Goal: Task Accomplishment & Management: Complete application form

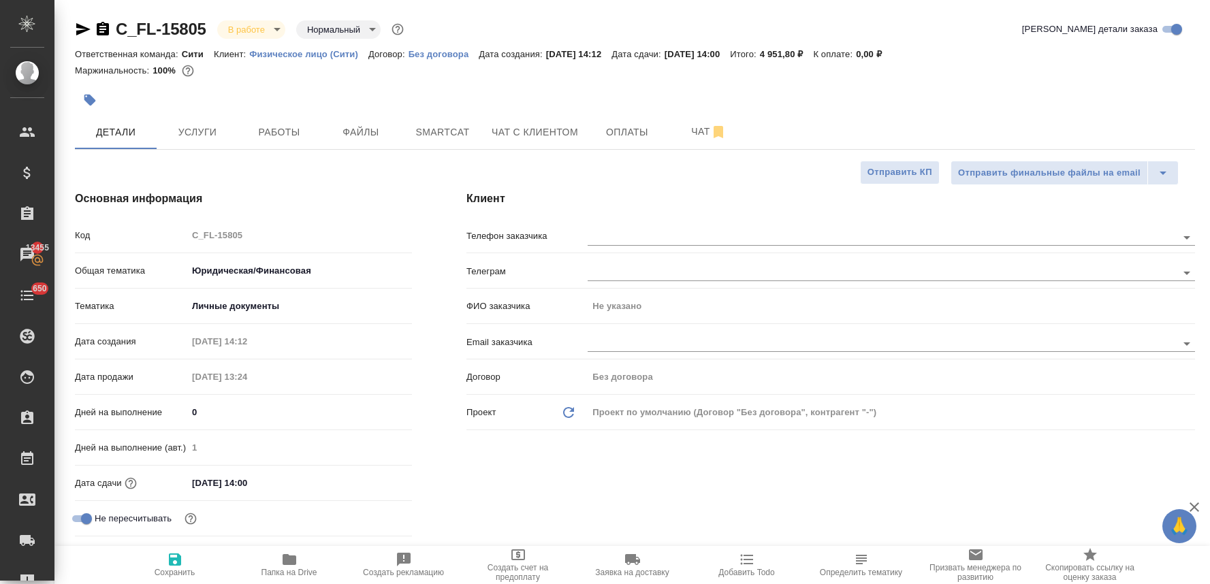
select select "RU"
click at [643, 238] on input "text" at bounding box center [858, 237] width 543 height 16
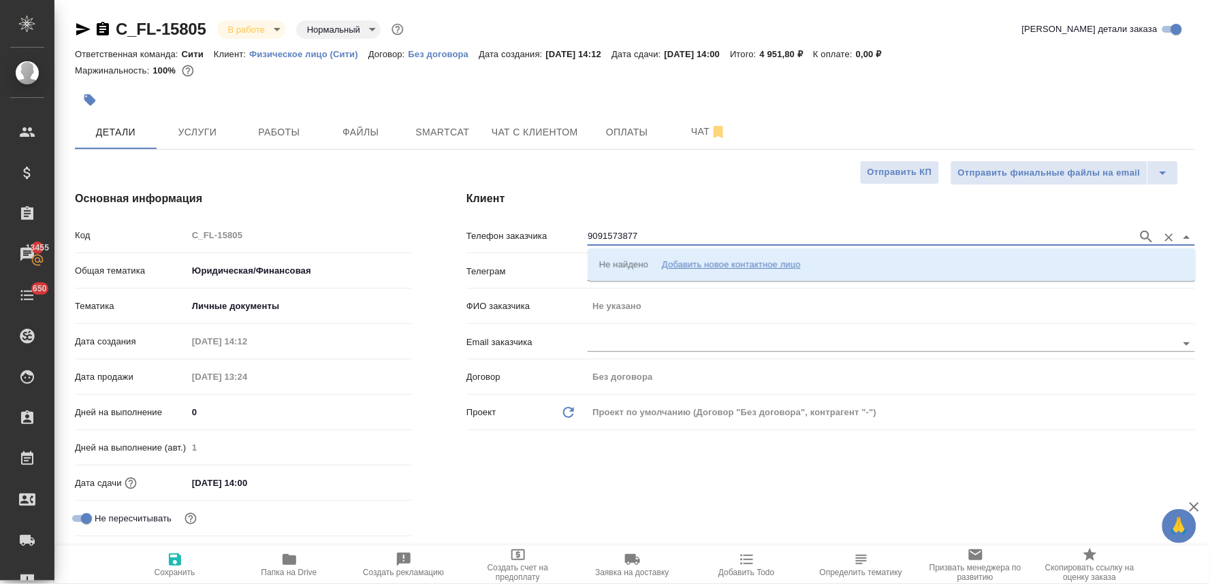
type input "9091573877"
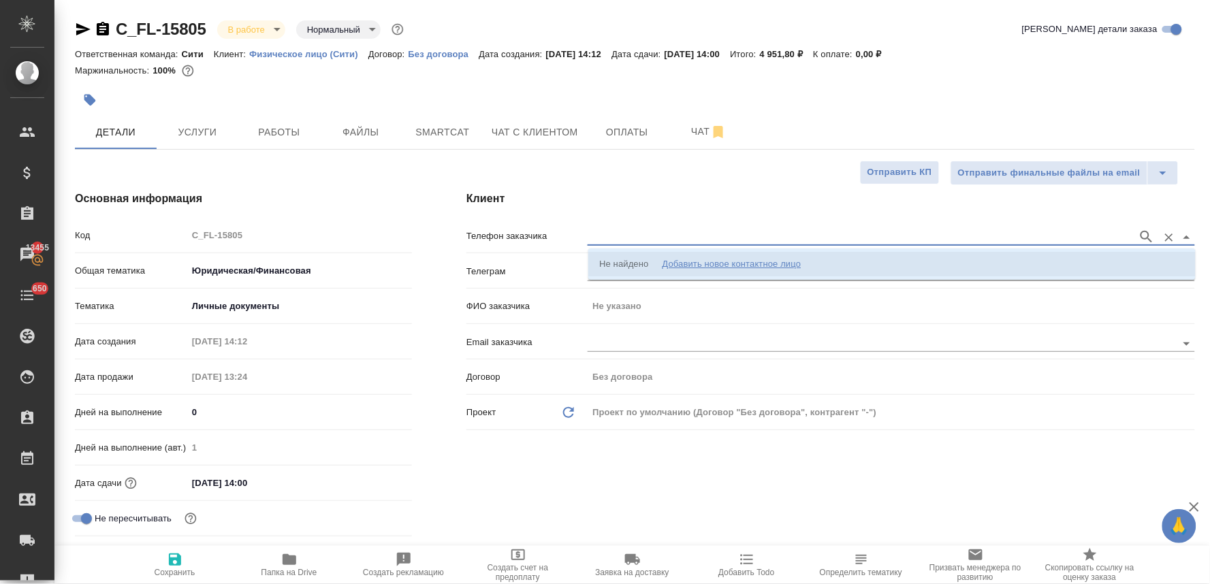
click at [684, 262] on div "Добавить новое контактное лицо" at bounding box center [731, 264] width 139 height 14
select select "ZZ"
type input "9091573877"
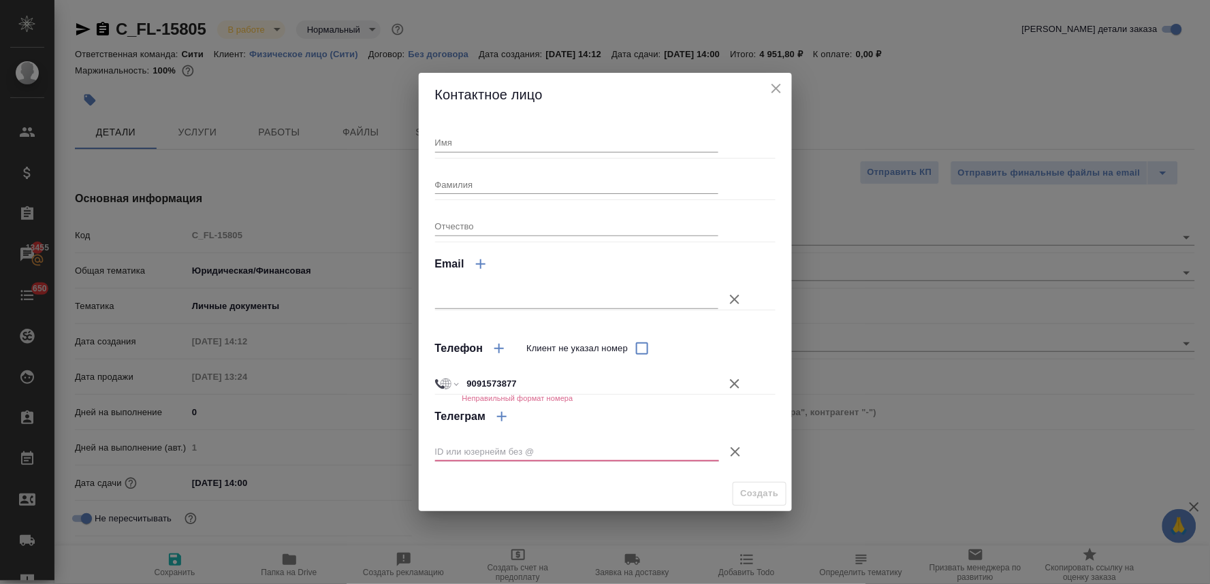
click at [491, 144] on input "Имя" at bounding box center [577, 142] width 284 height 19
type input "B"
type input "Игорь"
click at [466, 383] on input "9091573877" at bounding box center [589, 384] width 257 height 20
select select "RU"
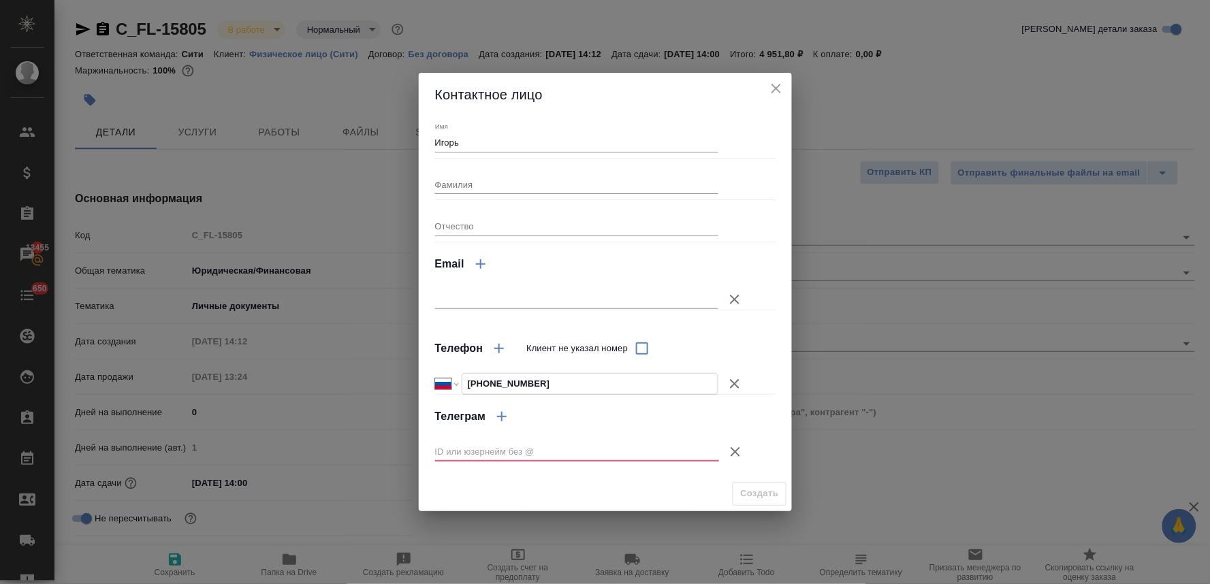
type input "[PHONE_NUMBER]"
click at [733, 451] on icon "button" at bounding box center [735, 452] width 16 height 16
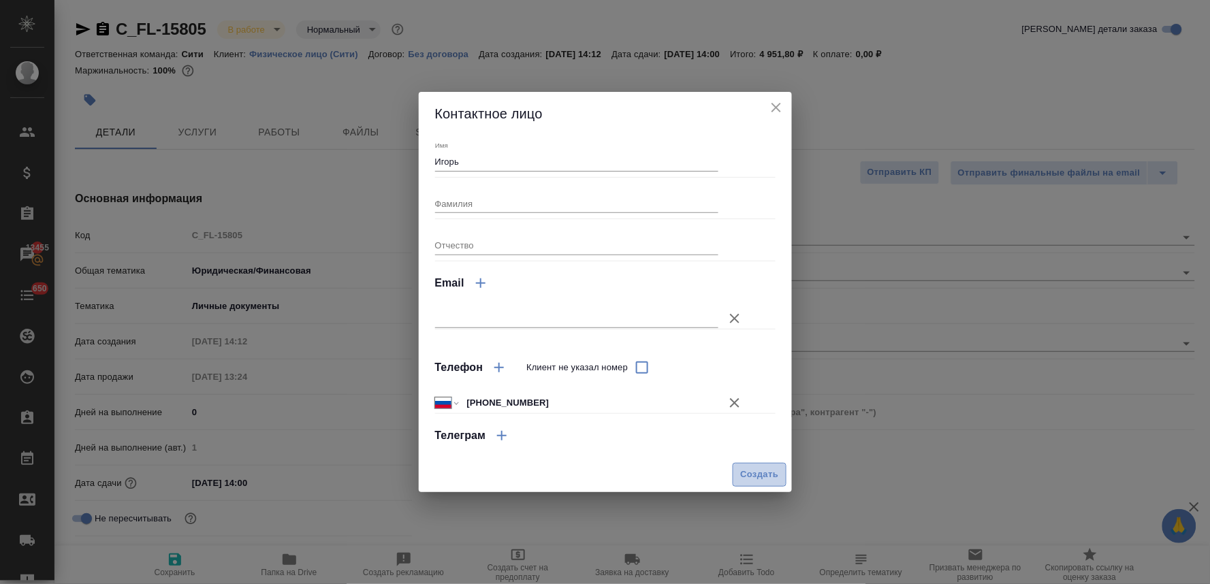
click at [750, 473] on span "Создать" at bounding box center [759, 475] width 38 height 16
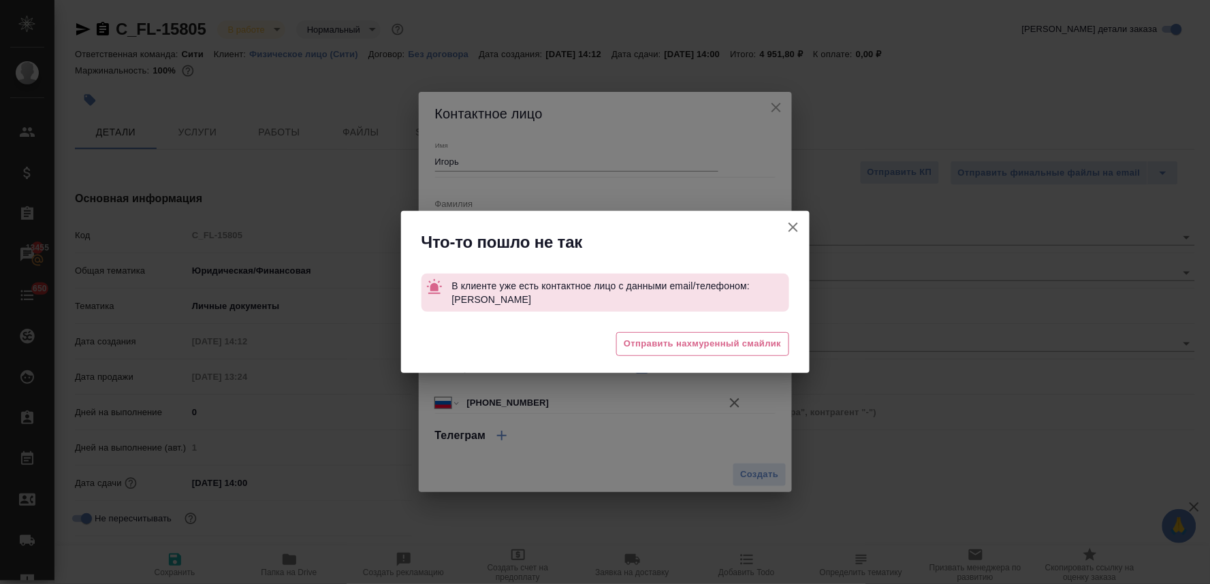
click at [790, 223] on icon "button" at bounding box center [793, 228] width 10 height 10
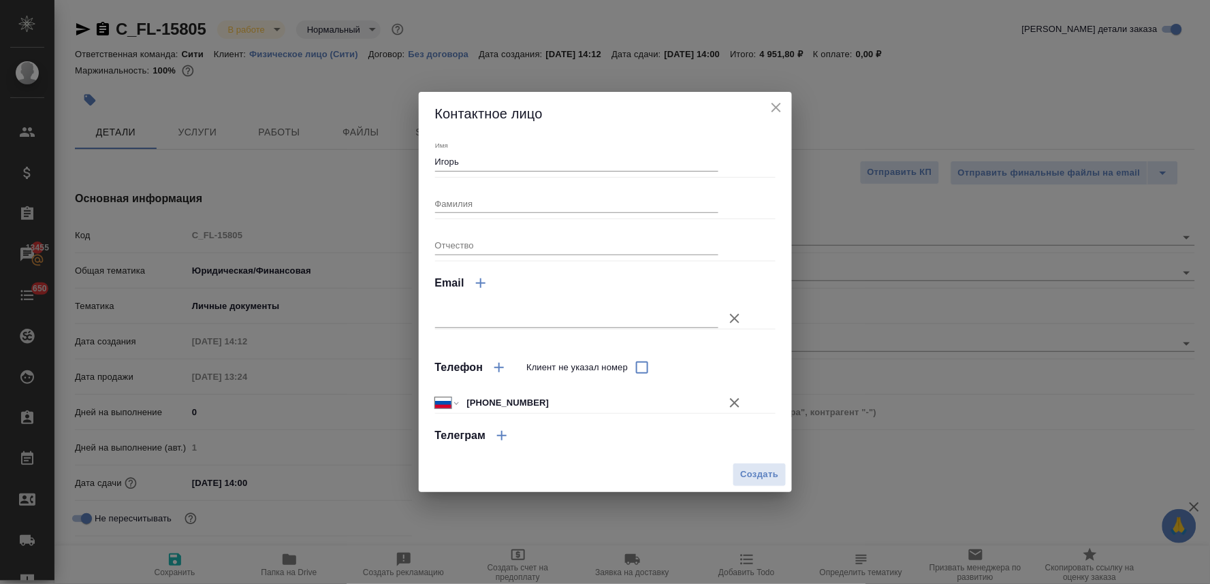
click at [772, 106] on icon "close" at bounding box center [776, 107] width 16 height 16
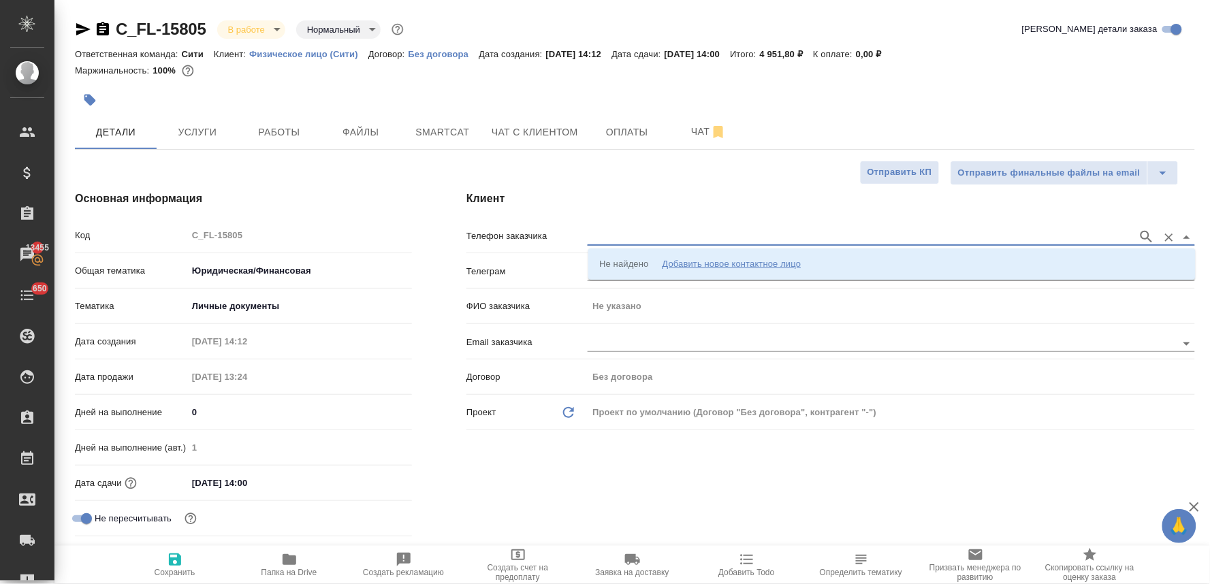
click at [613, 234] on input "text" at bounding box center [858, 237] width 543 height 16
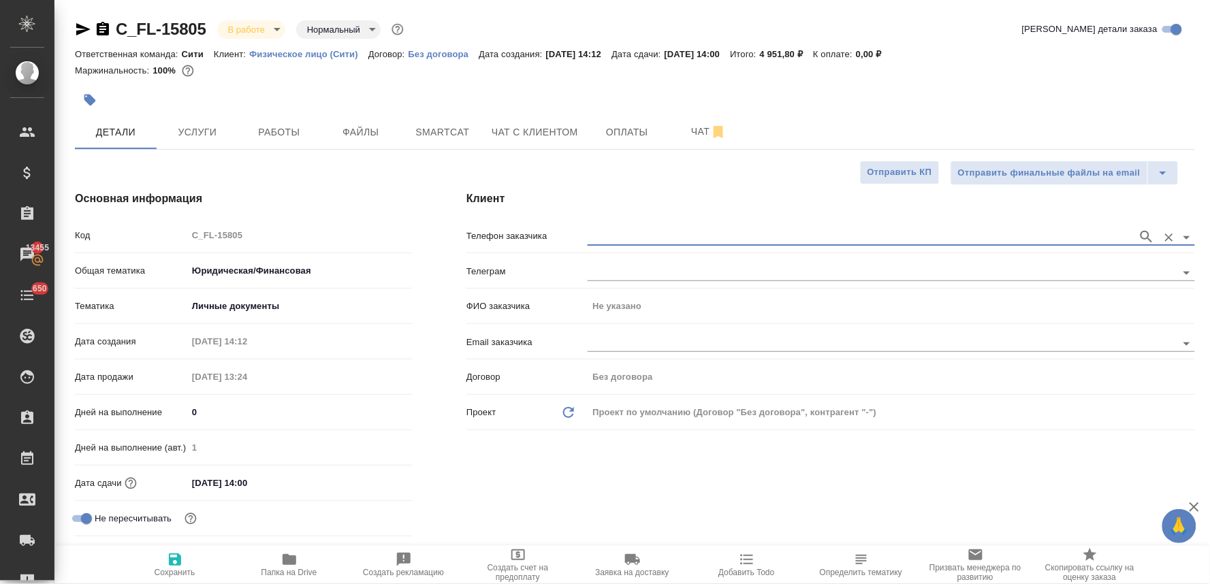
click at [80, 33] on icon "button" at bounding box center [83, 29] width 14 height 12
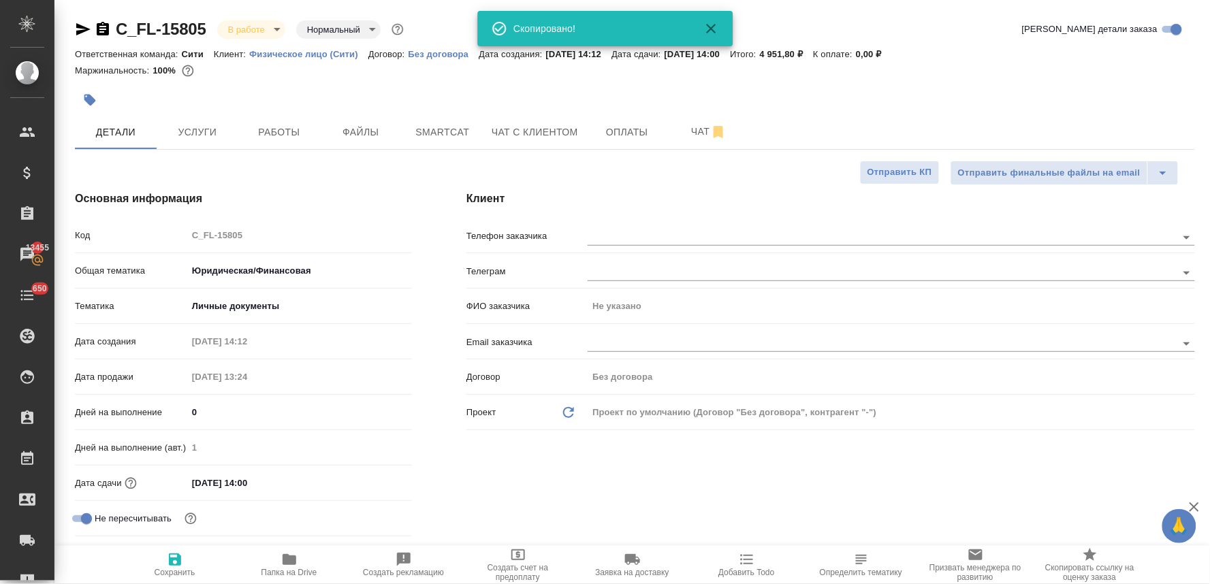
click at [977, 62] on div "Маржинальность: 100%" at bounding box center [635, 71] width 1120 height 18
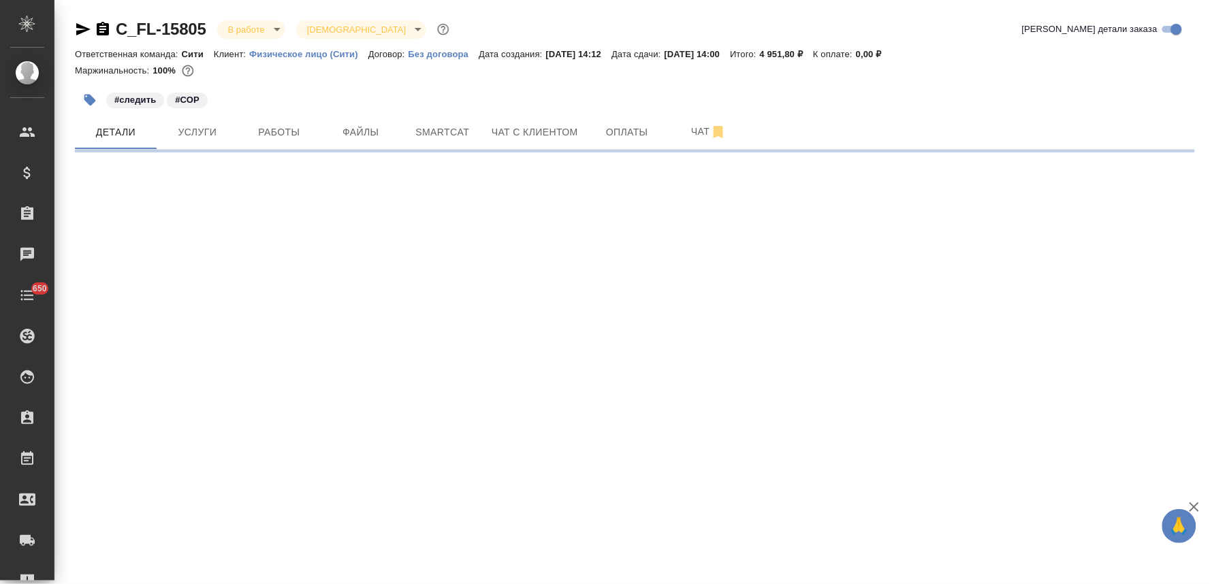
select select "RU"
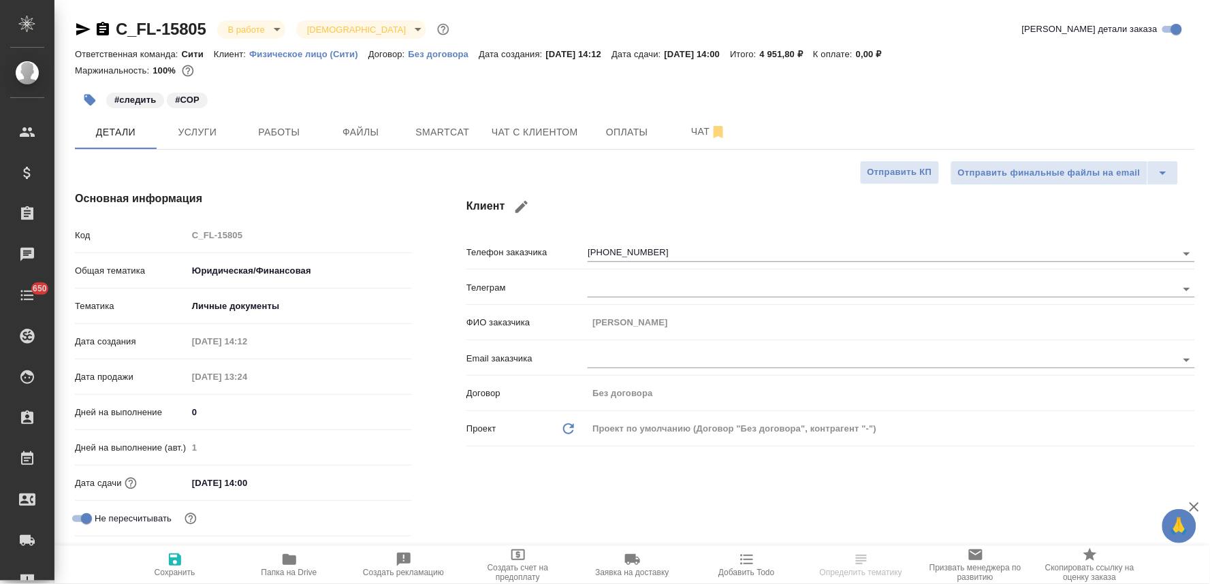
type textarea "x"
click at [1045, 102] on div "#следить #СОР" at bounding box center [635, 100] width 1120 height 30
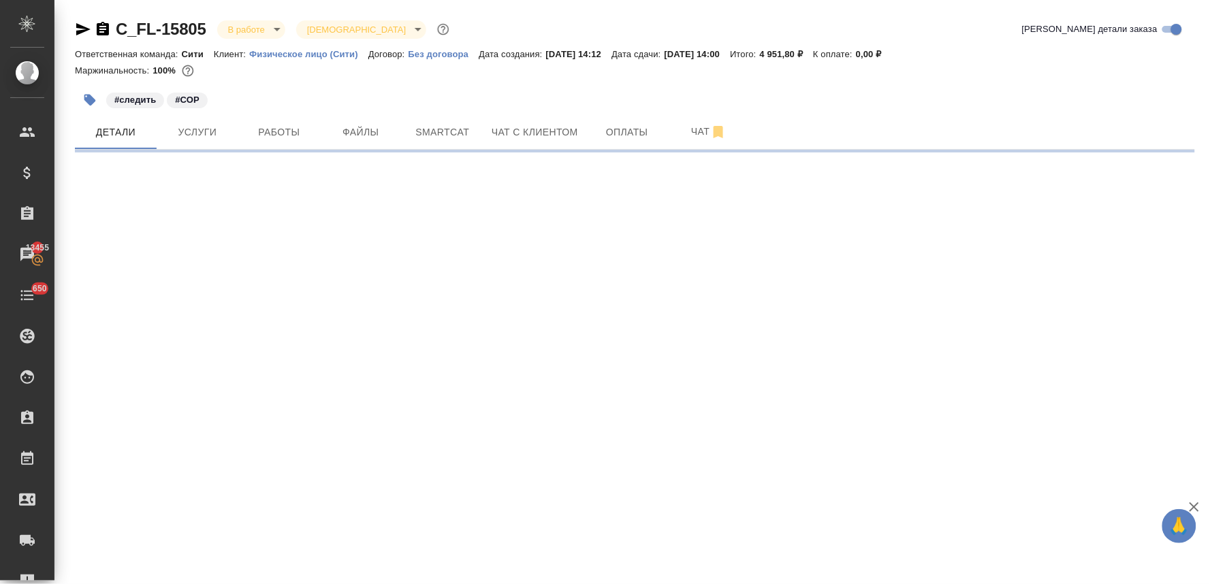
select select "RU"
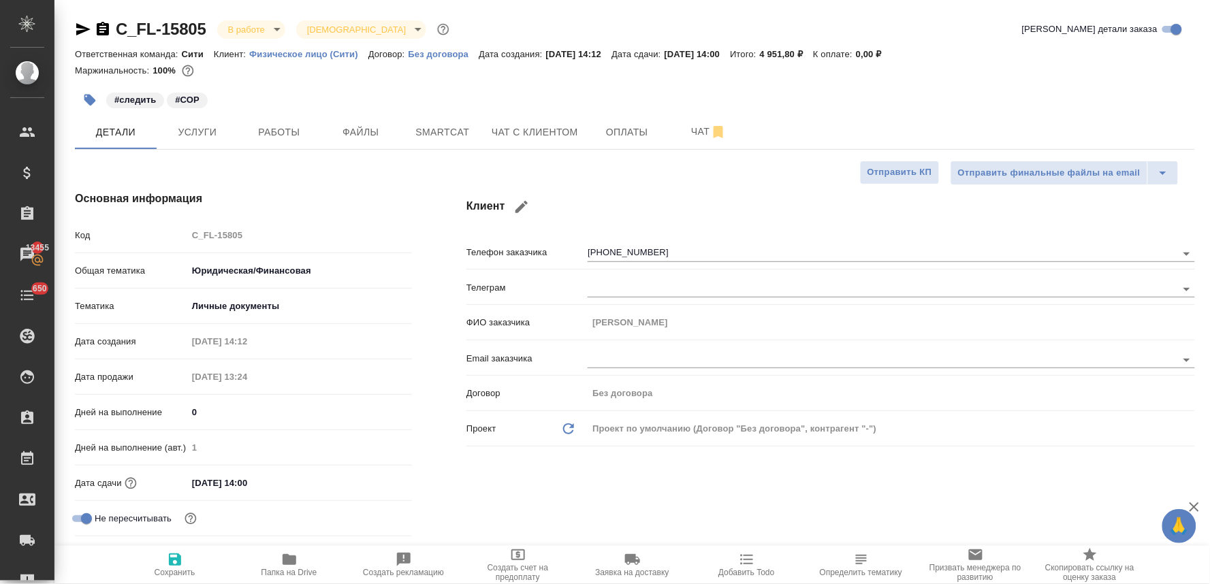
type textarea "x"
click at [521, 202] on icon "button" at bounding box center [521, 207] width 16 height 16
type input "Игорь"
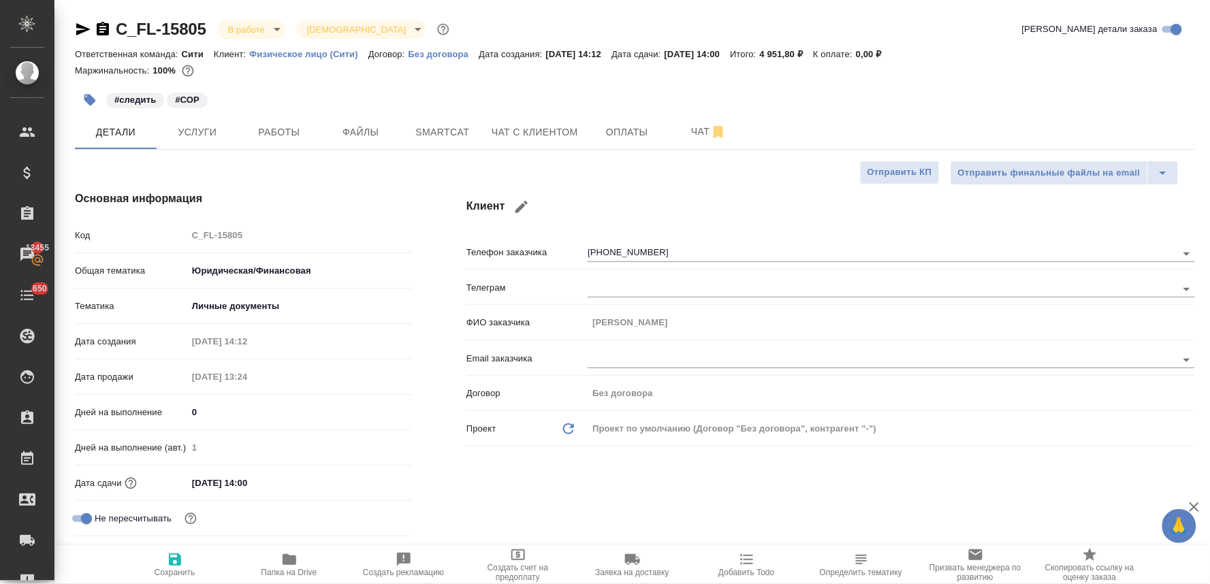
type input "[PERSON_NAME]"
type input "[PHONE_NUMBER]"
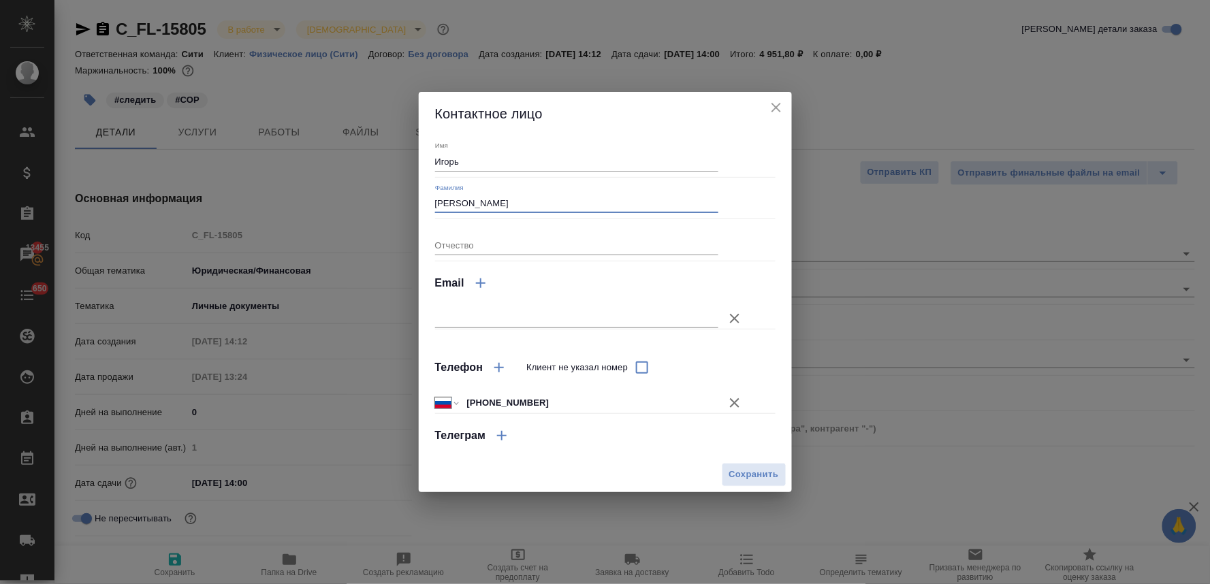
drag, startPoint x: 485, startPoint y: 201, endPoint x: 365, endPoint y: 198, distance: 119.8
click at [375, 199] on div "Контактное лицо Имя [PERSON_NAME] Фамилия [PERSON_NAME] Отчество Email Телефон …" at bounding box center [605, 292] width 1210 height 584
click at [762, 465] on button "Сохранить" at bounding box center [753, 475] width 65 height 24
type textarea "x"
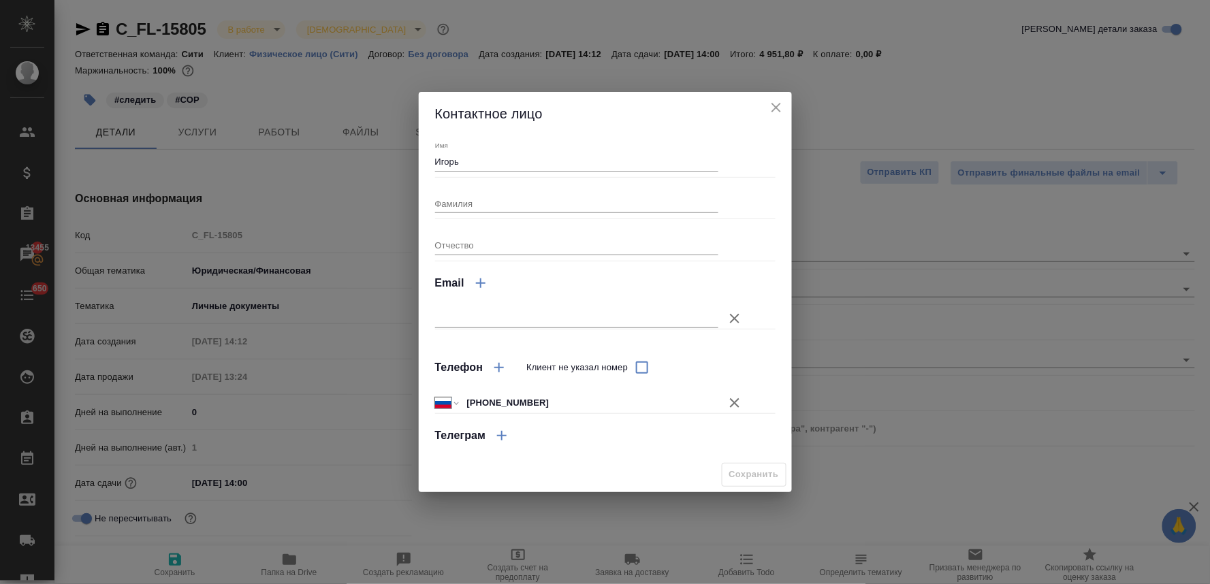
type textarea "x"
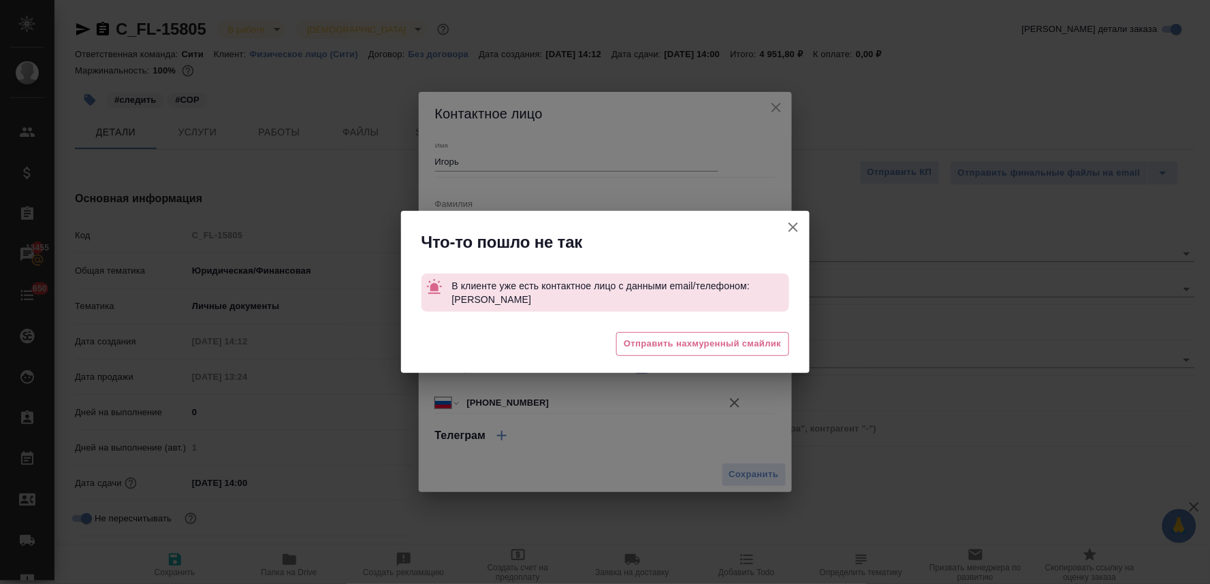
click at [799, 226] on icon "button" at bounding box center [793, 227] width 16 height 16
type textarea "x"
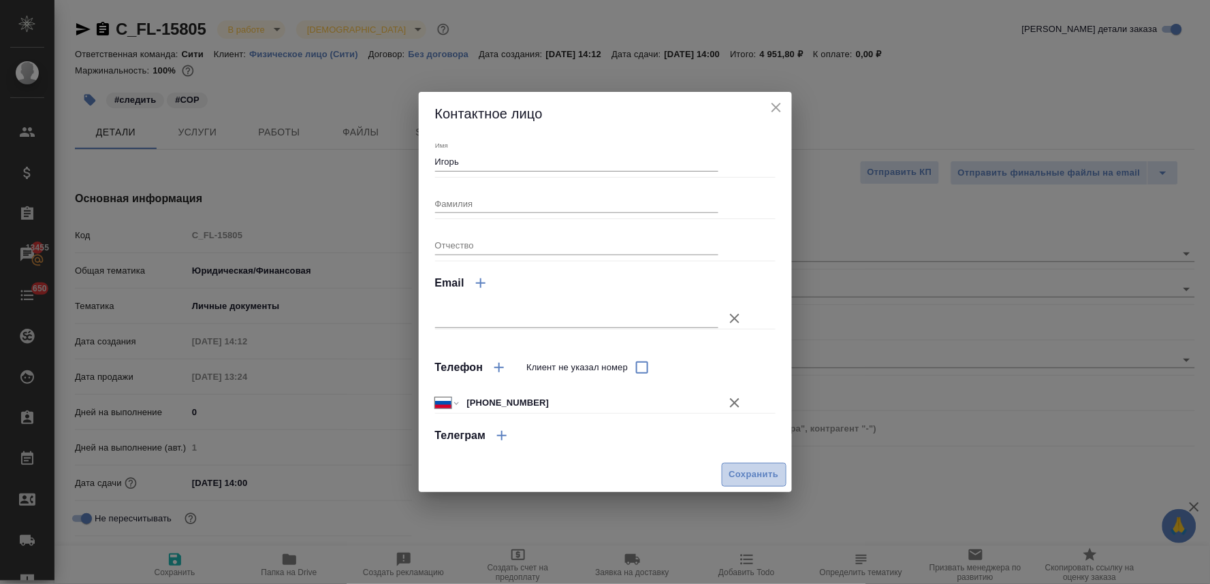
click at [734, 467] on span "Сохранить" at bounding box center [754, 475] width 50 height 16
type textarea "x"
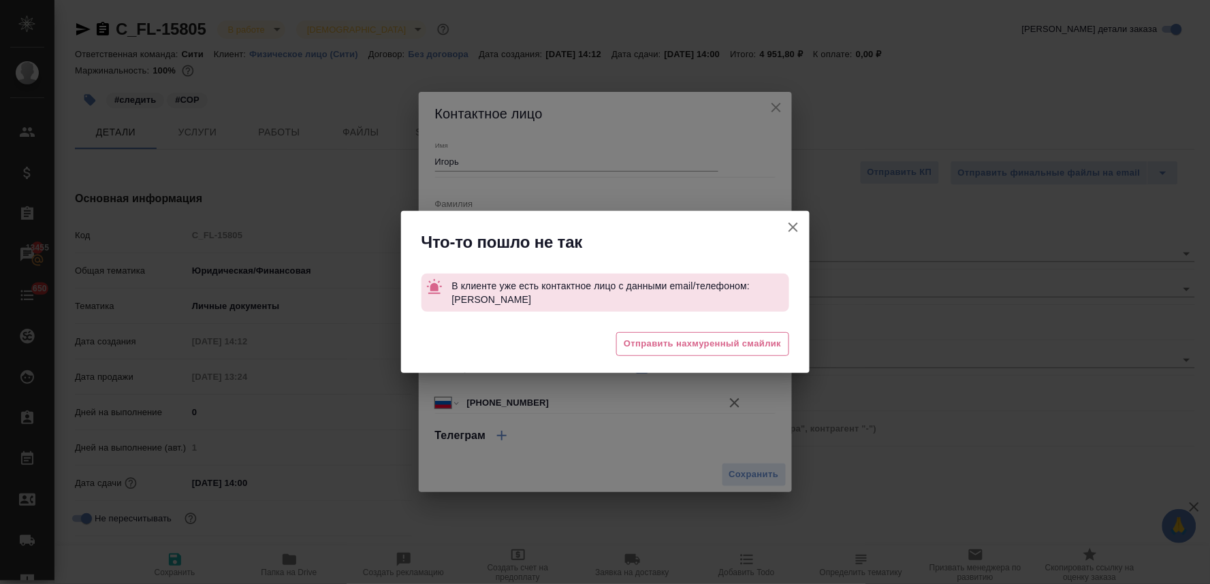
click at [792, 229] on icon "button" at bounding box center [793, 227] width 16 height 16
type textarea "x"
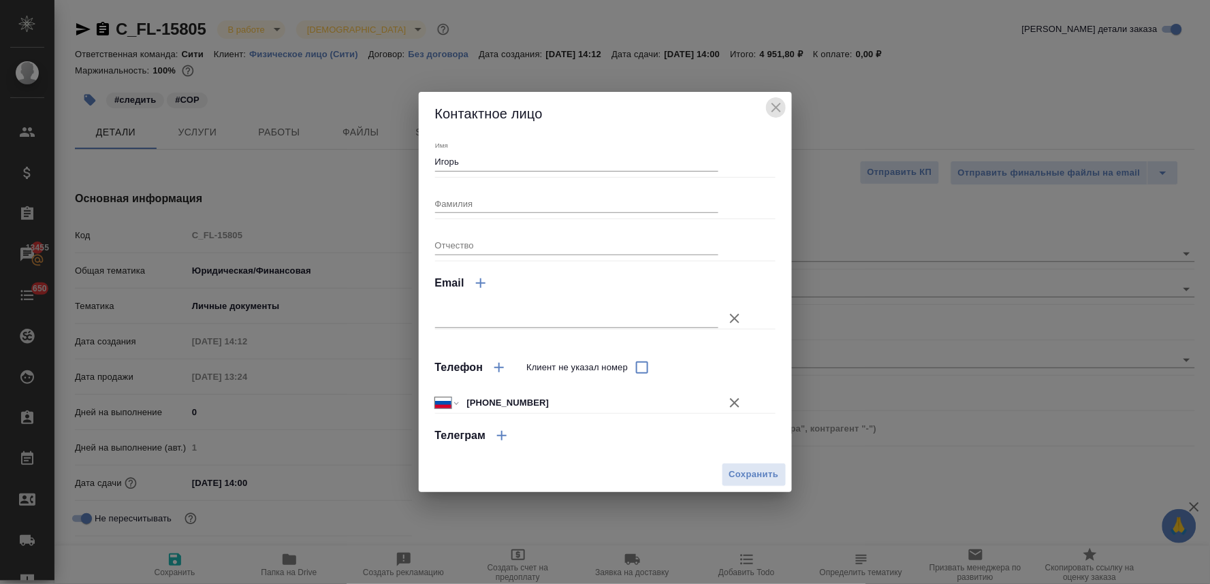
click at [772, 112] on icon "close" at bounding box center [776, 108] width 10 height 10
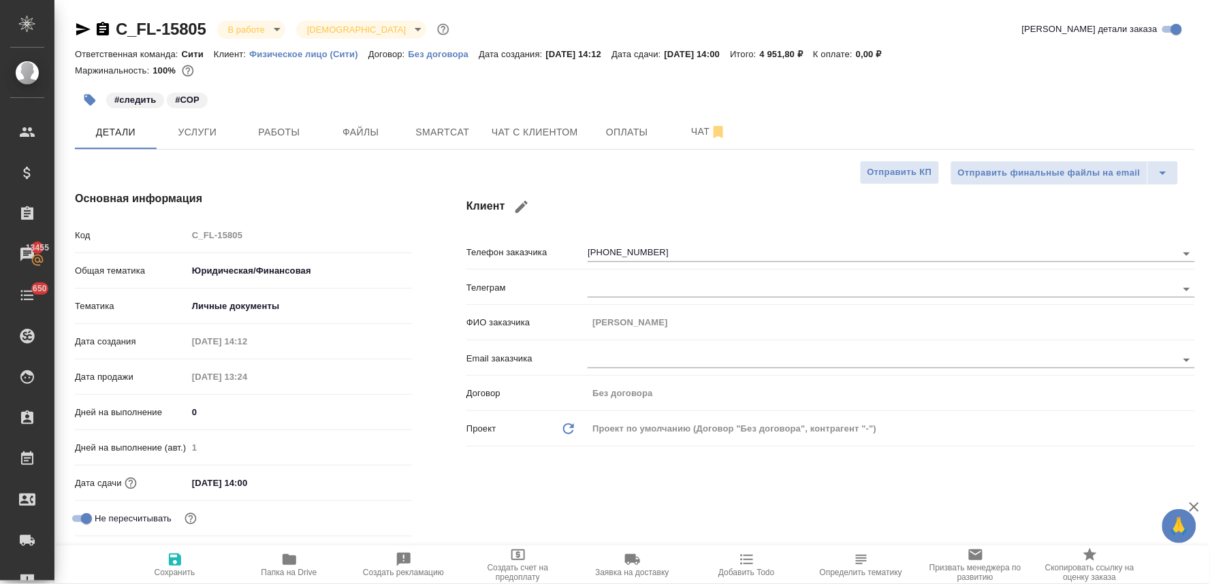
type textarea "x"
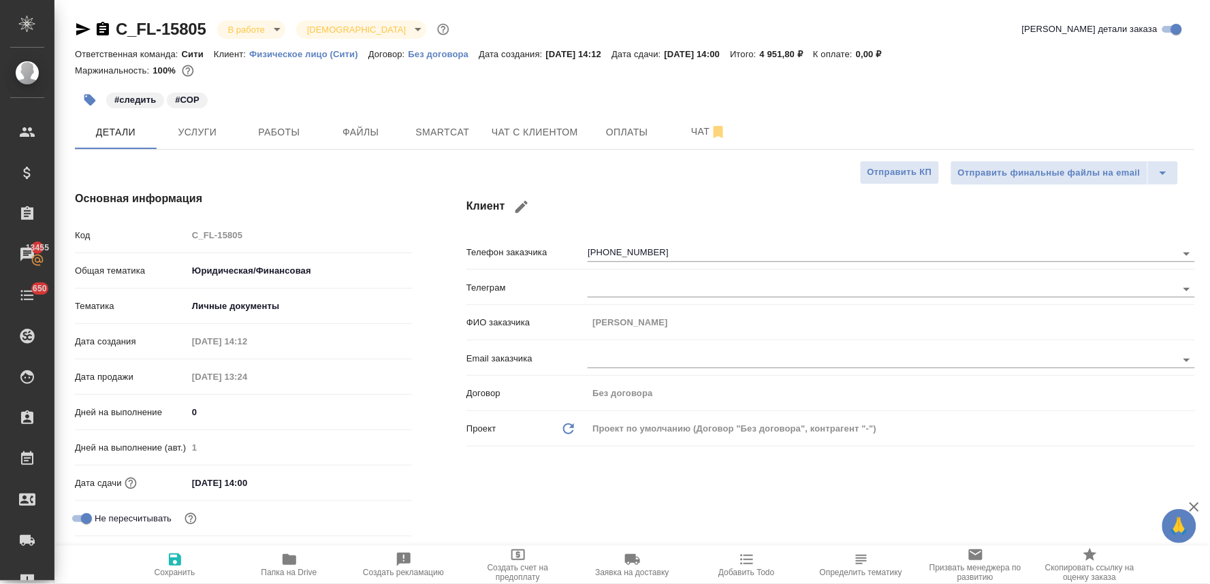
type textarea "x"
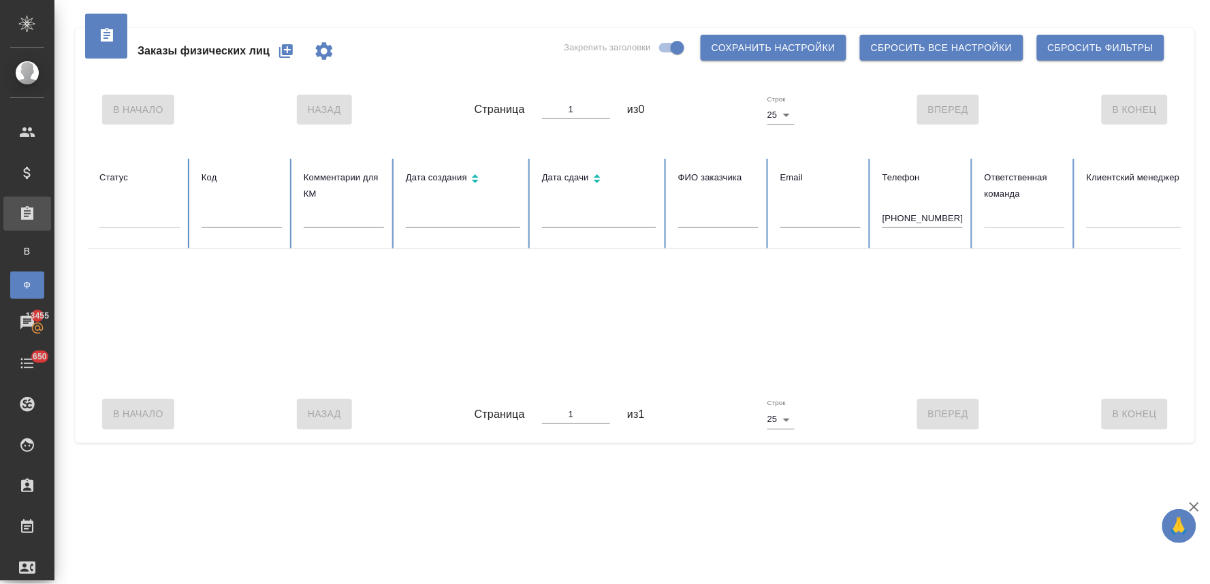
scroll to position [0, 120]
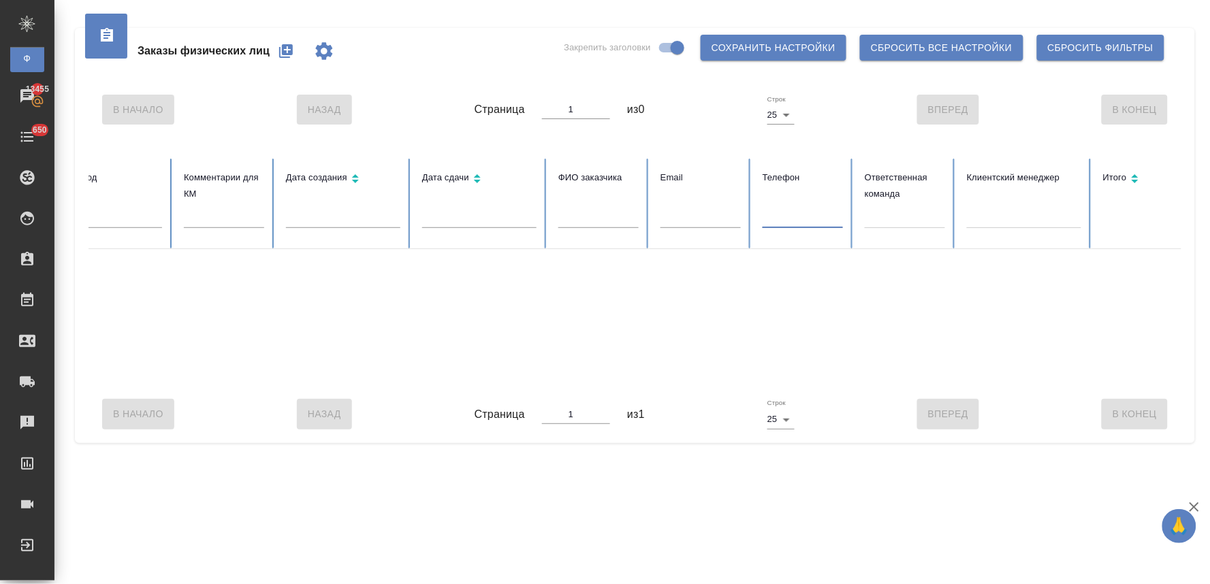
type input "+79091573877"
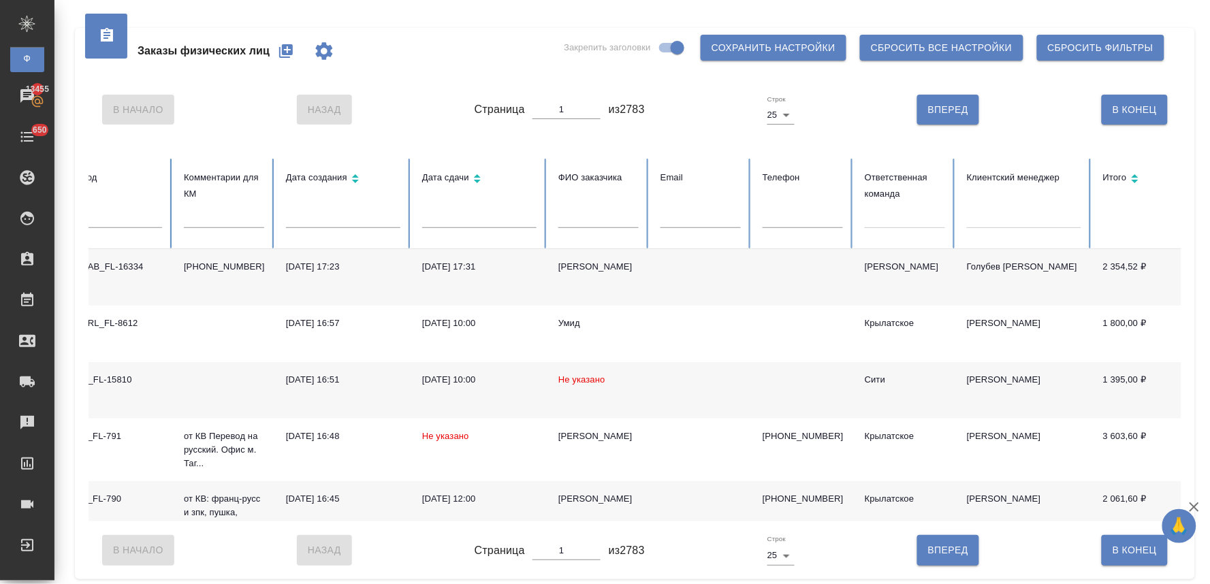
click at [597, 216] on input "text" at bounding box center [598, 218] width 80 height 19
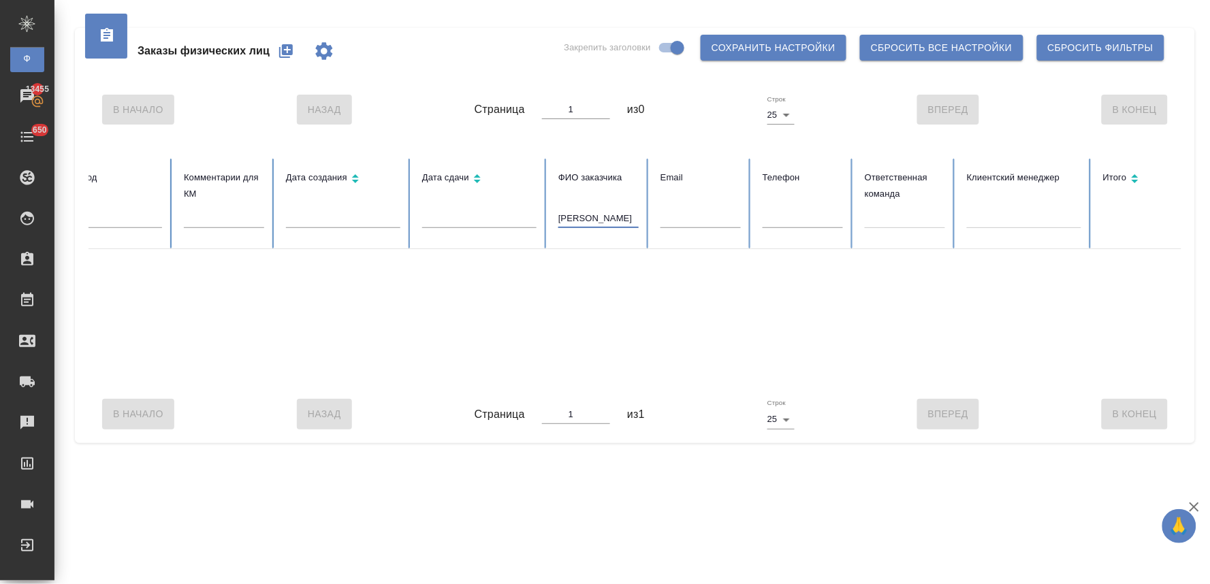
type input "зимина ирина"
click at [1106, 349] on div at bounding box center [734, 317] width 1531 height 136
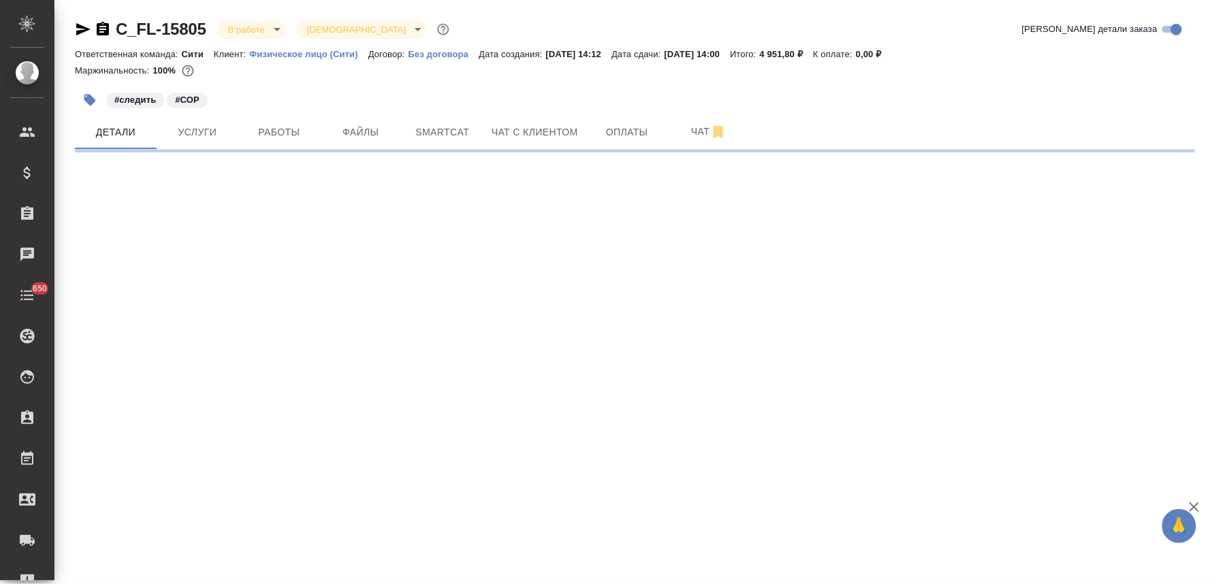
select select "RU"
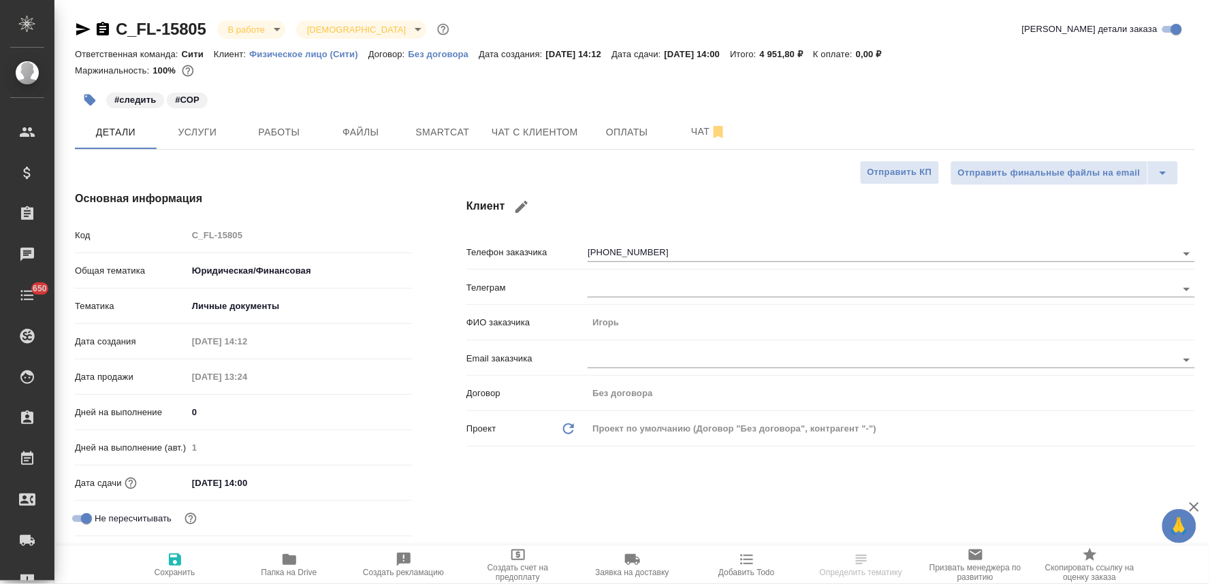
type textarea "x"
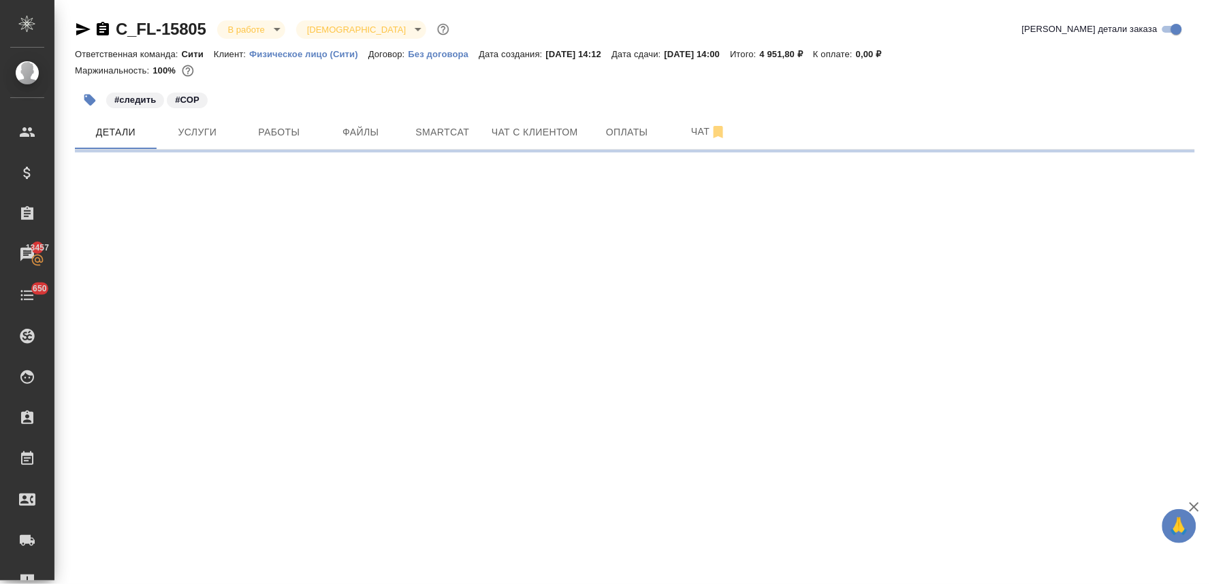
select select "RU"
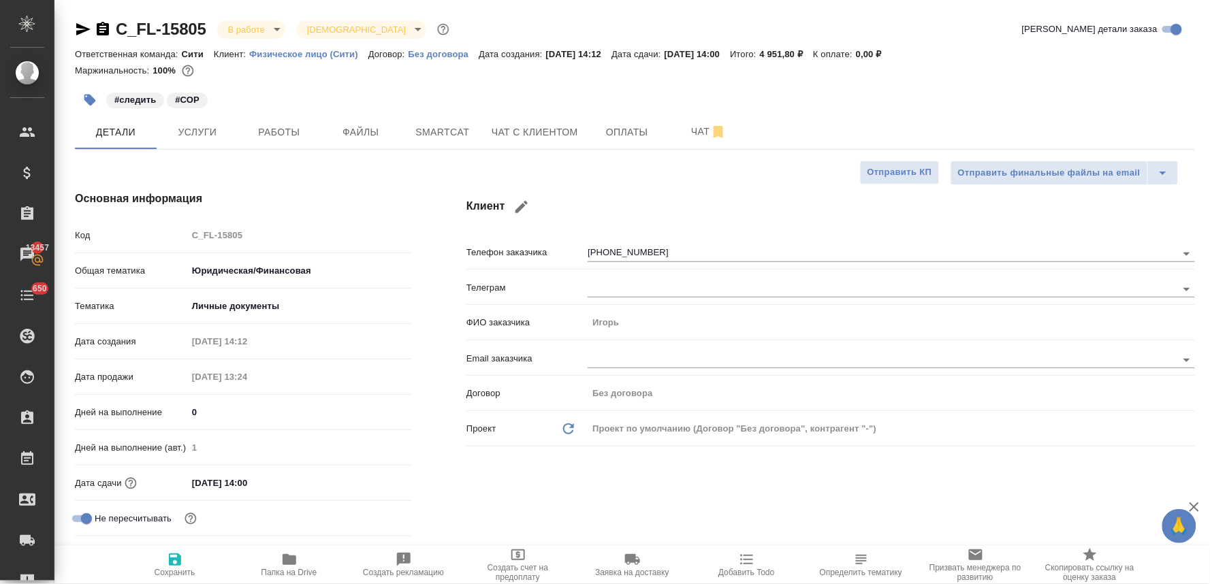
type textarea "x"
click at [759, 491] on div "Клиент Телефон заказчика +79091573877 Телеграм ФИО заказчика Игорь Email заказч…" at bounding box center [830, 383] width 783 height 441
